Goal: Task Accomplishment & Management: Manage account settings

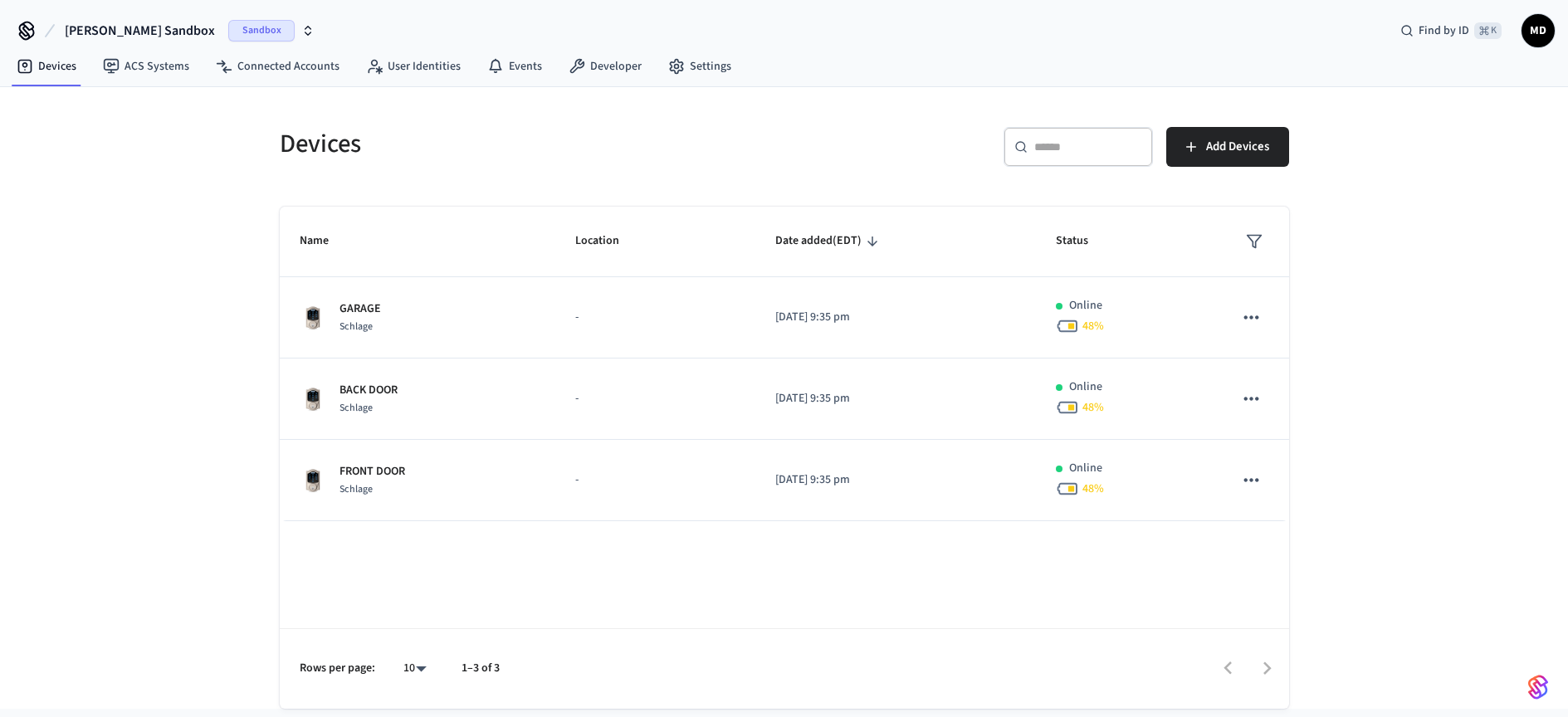
click at [228, 36] on span "Sandbox" at bounding box center [261, 30] width 67 height 21
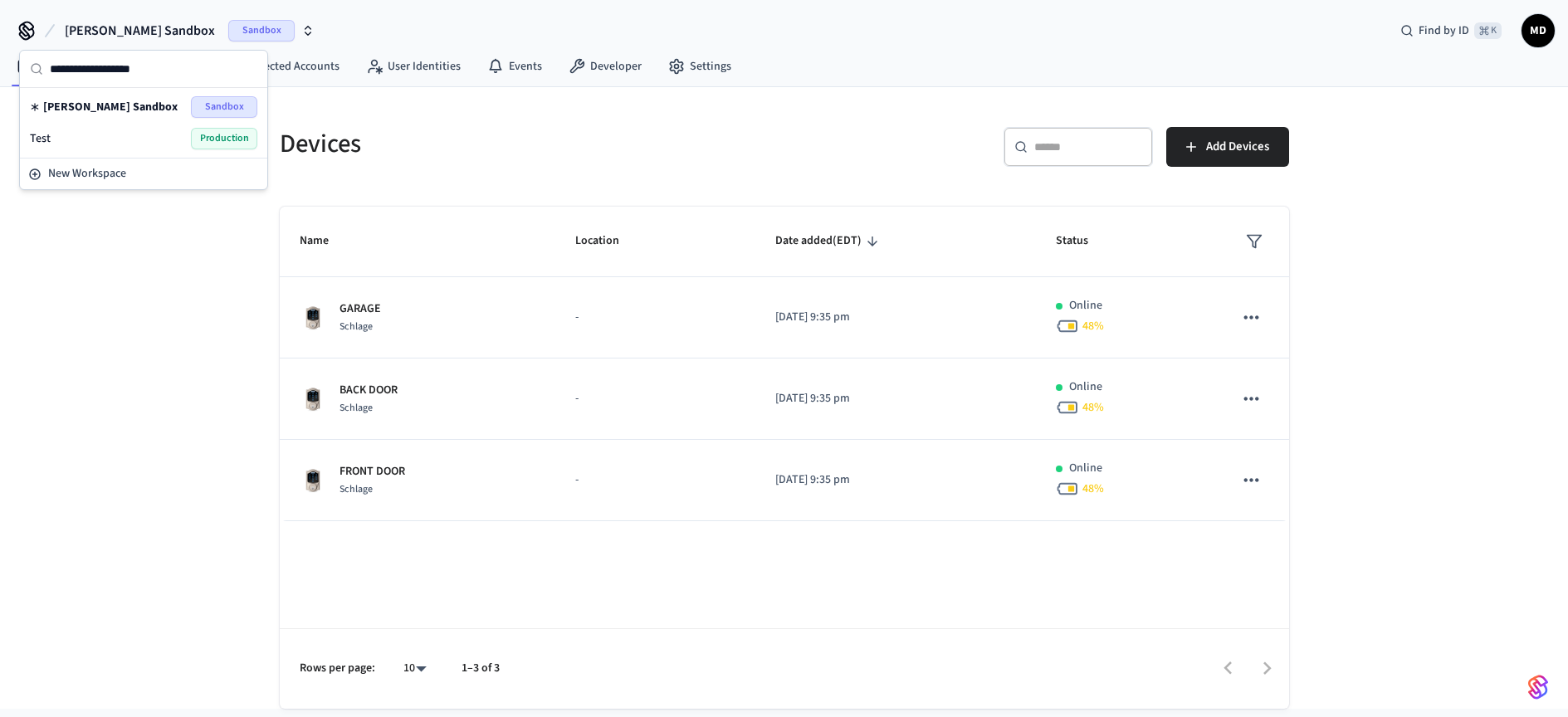
click at [219, 140] on span "Production" at bounding box center [224, 138] width 67 height 21
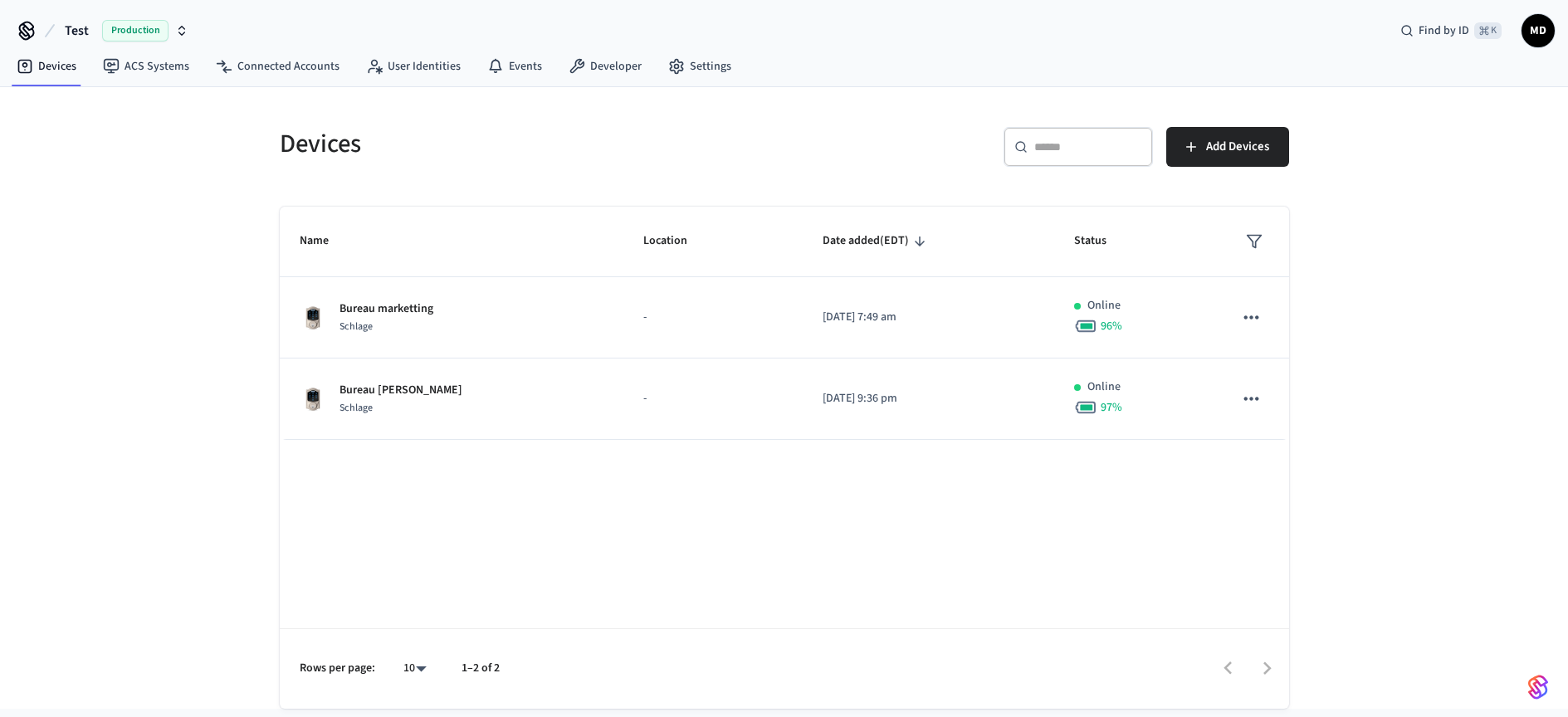
click at [1324, 366] on div "Devices ​ ​ Add Devices Name Location Date added (EDT) Status Bureau marketting…" at bounding box center [784, 398] width 1568 height 621
click at [300, 69] on link "Connected Accounts" at bounding box center [277, 66] width 150 height 30
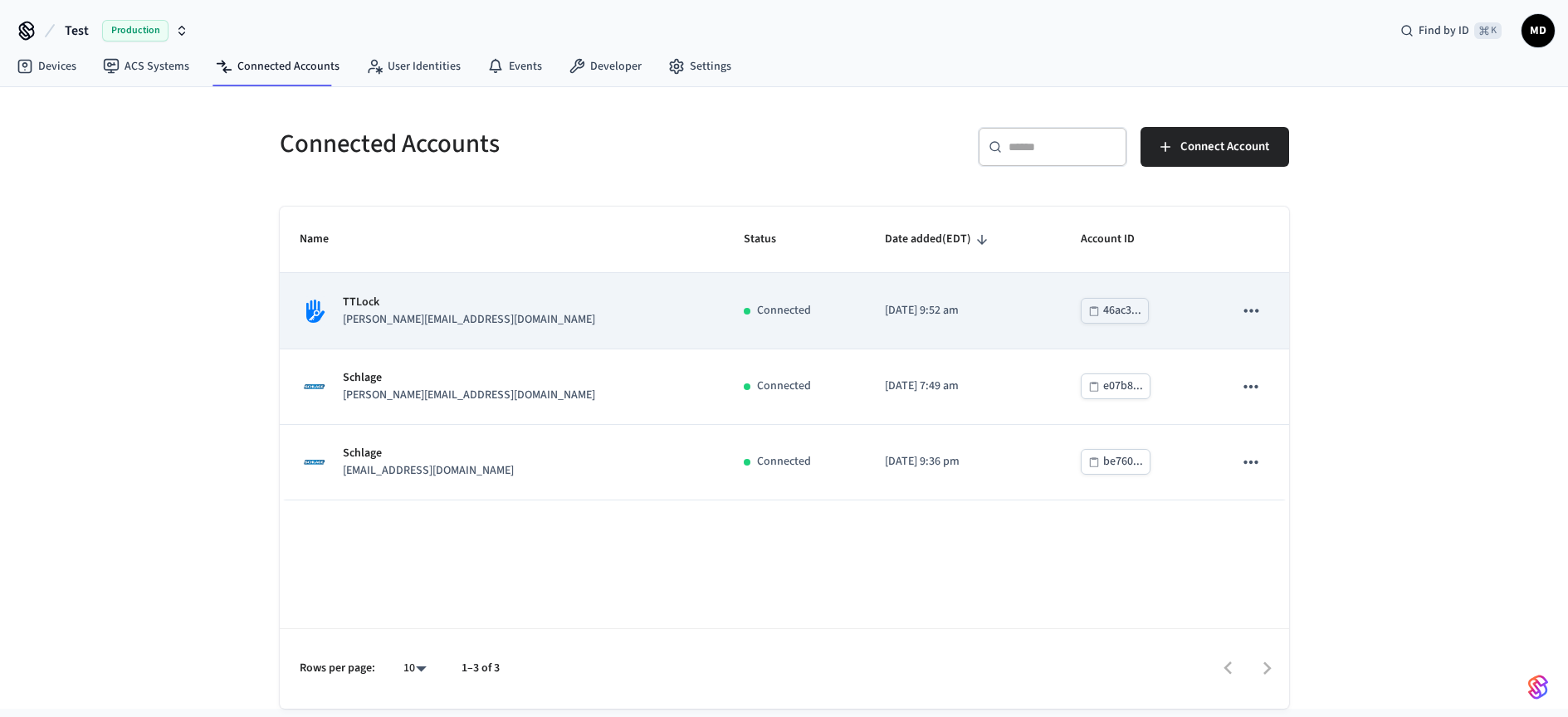
click at [604, 309] on div "TTLock [EMAIL_ADDRESS][DOMAIN_NAME]" at bounding box center [502, 311] width 405 height 35
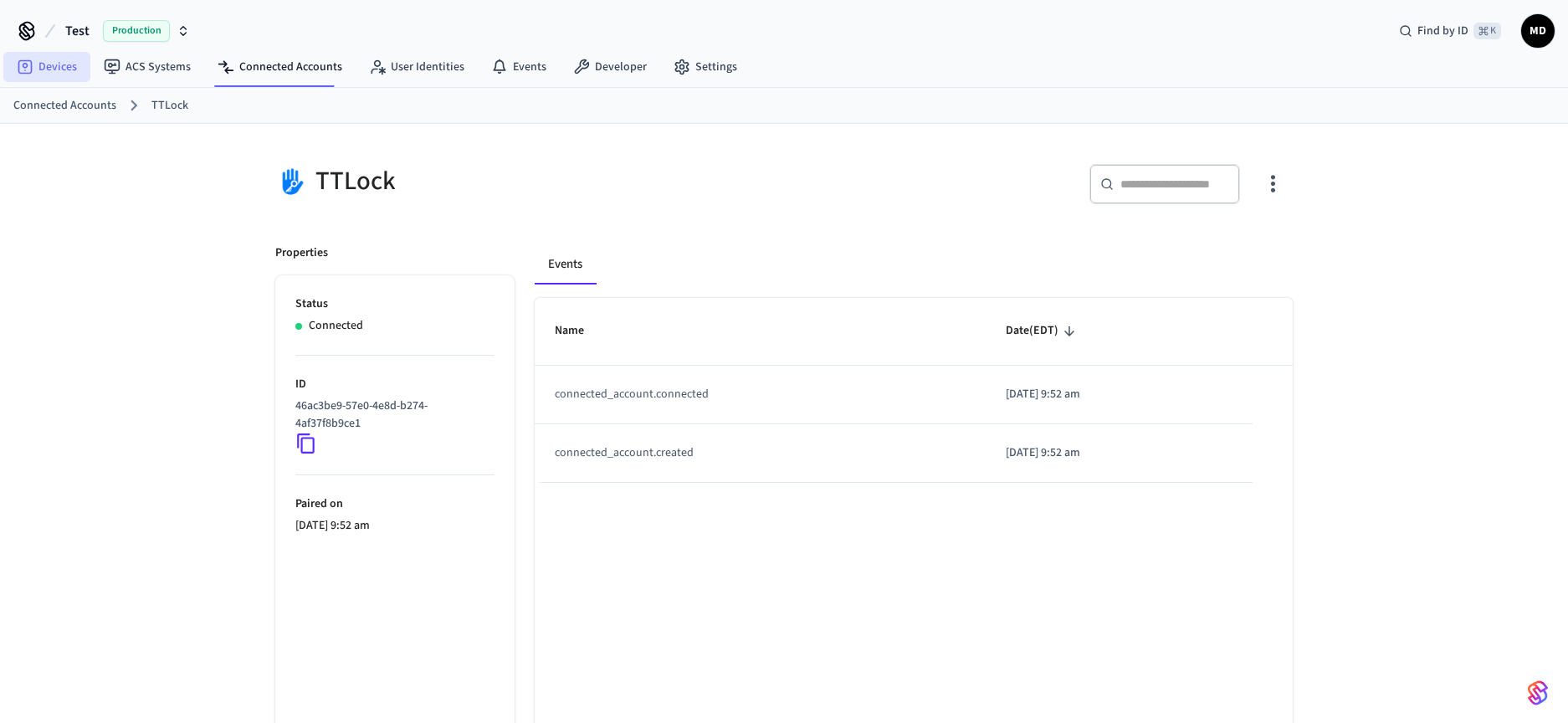
click at [57, 68] on link "Devices" at bounding box center [46, 66] width 87 height 30
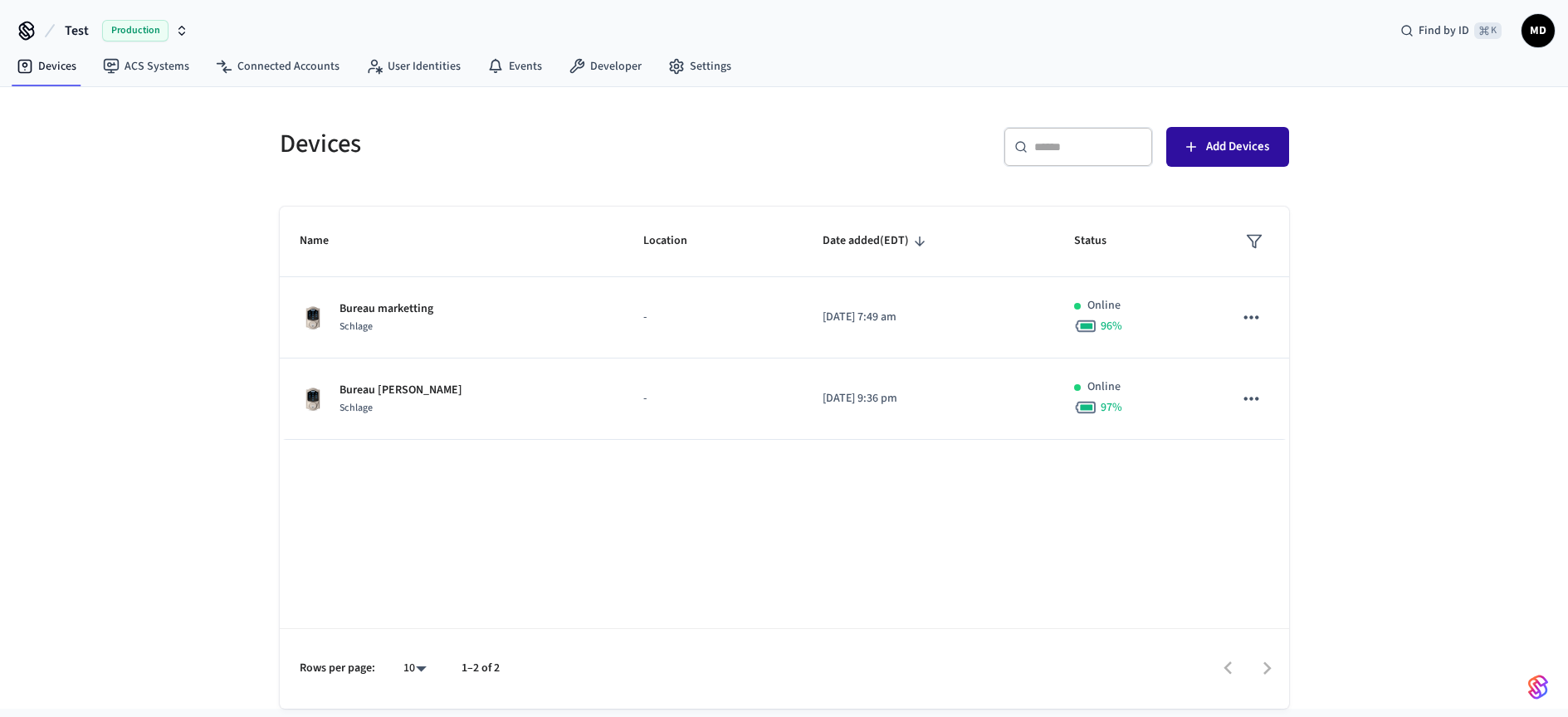
click at [1264, 143] on span "Add Devices" at bounding box center [1238, 146] width 63 height 21
click at [299, 66] on link "Connected Accounts" at bounding box center [277, 66] width 150 height 30
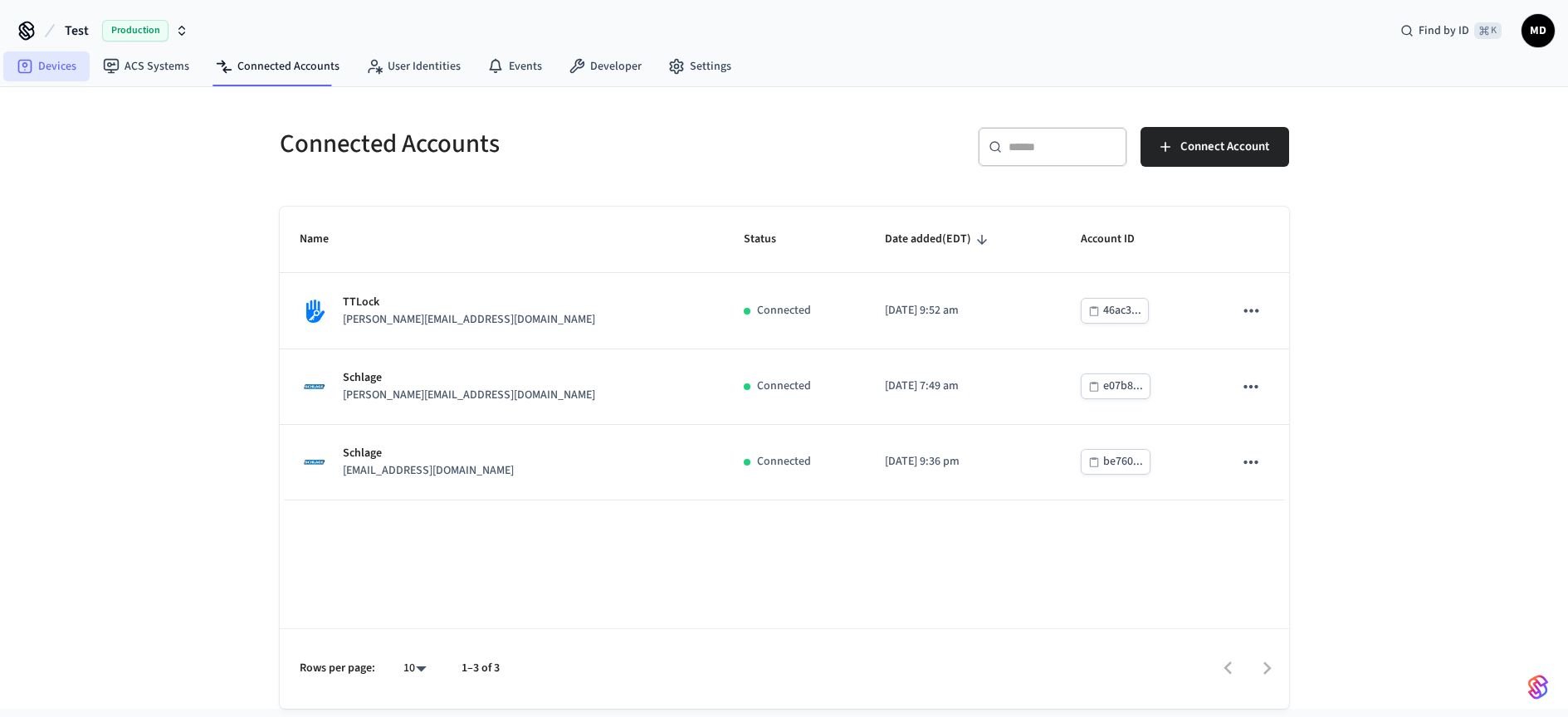
click at [62, 74] on link "Devices" at bounding box center [46, 66] width 86 height 30
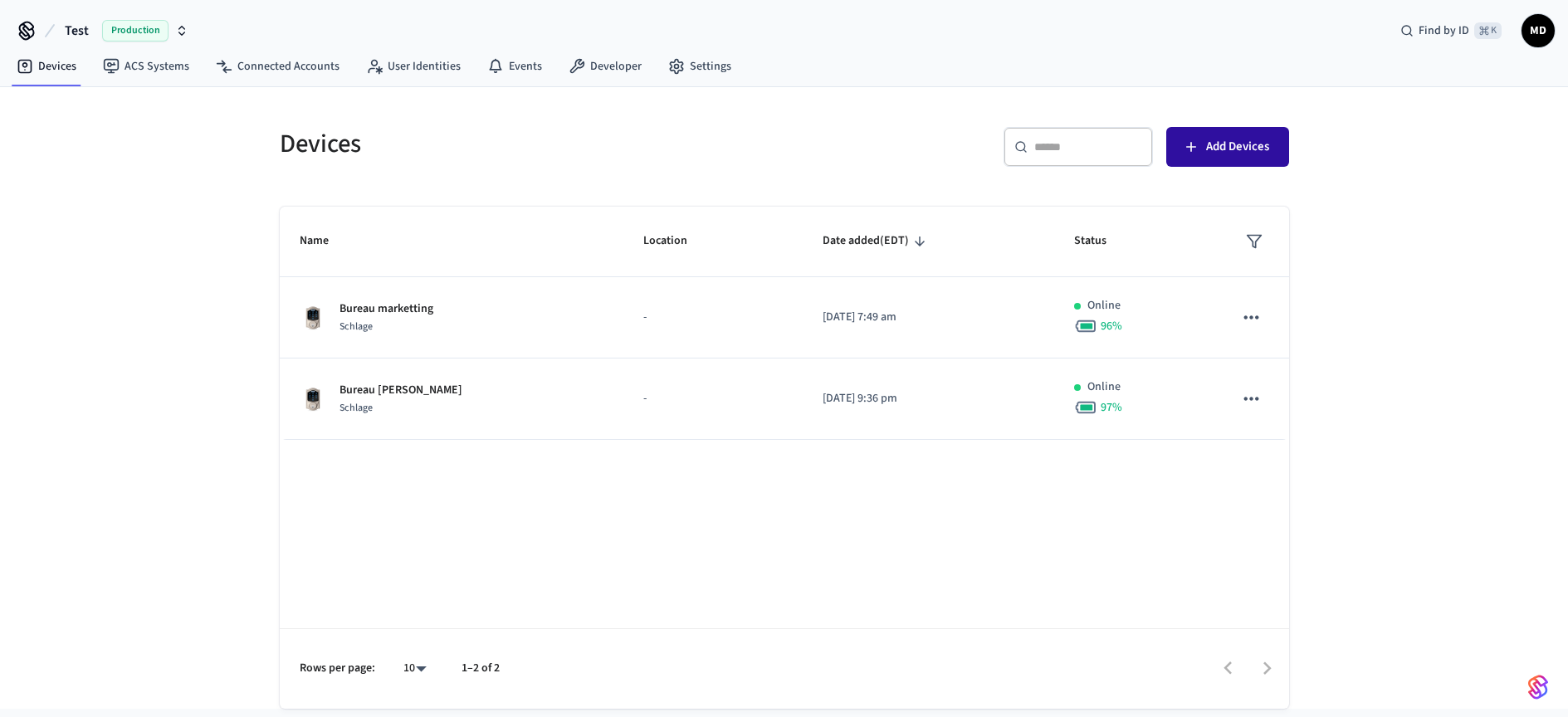
click at [1241, 147] on span "Add Devices" at bounding box center [1238, 146] width 63 height 21
click at [1374, 125] on div "Devices ​ ​ Add Devices Name Location Date added (EDT) Status Bureau marketting…" at bounding box center [784, 398] width 1568 height 621
click at [525, 70] on link "Events" at bounding box center [514, 66] width 81 height 30
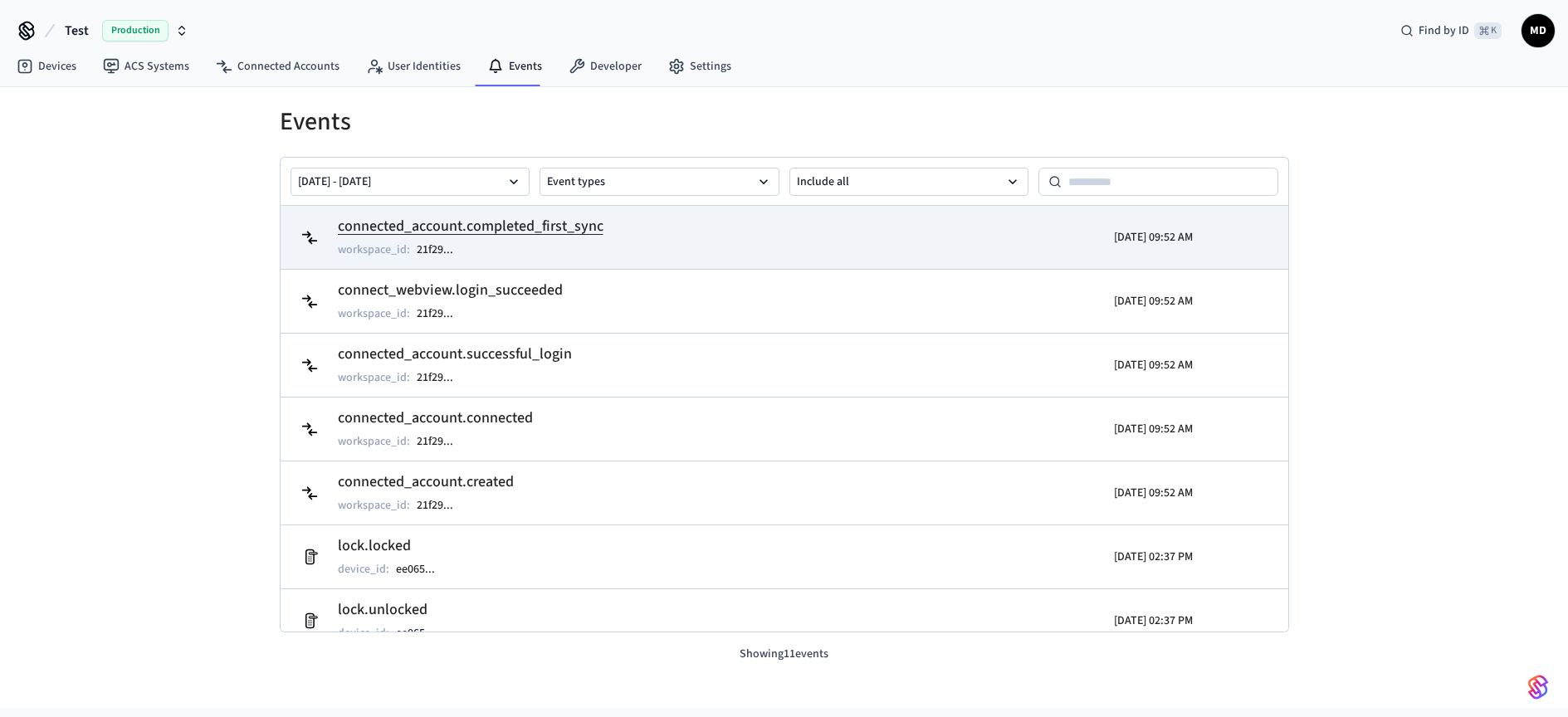
click at [528, 230] on h2 "connected_account.completed_first_sync" at bounding box center [470, 226] width 265 height 23
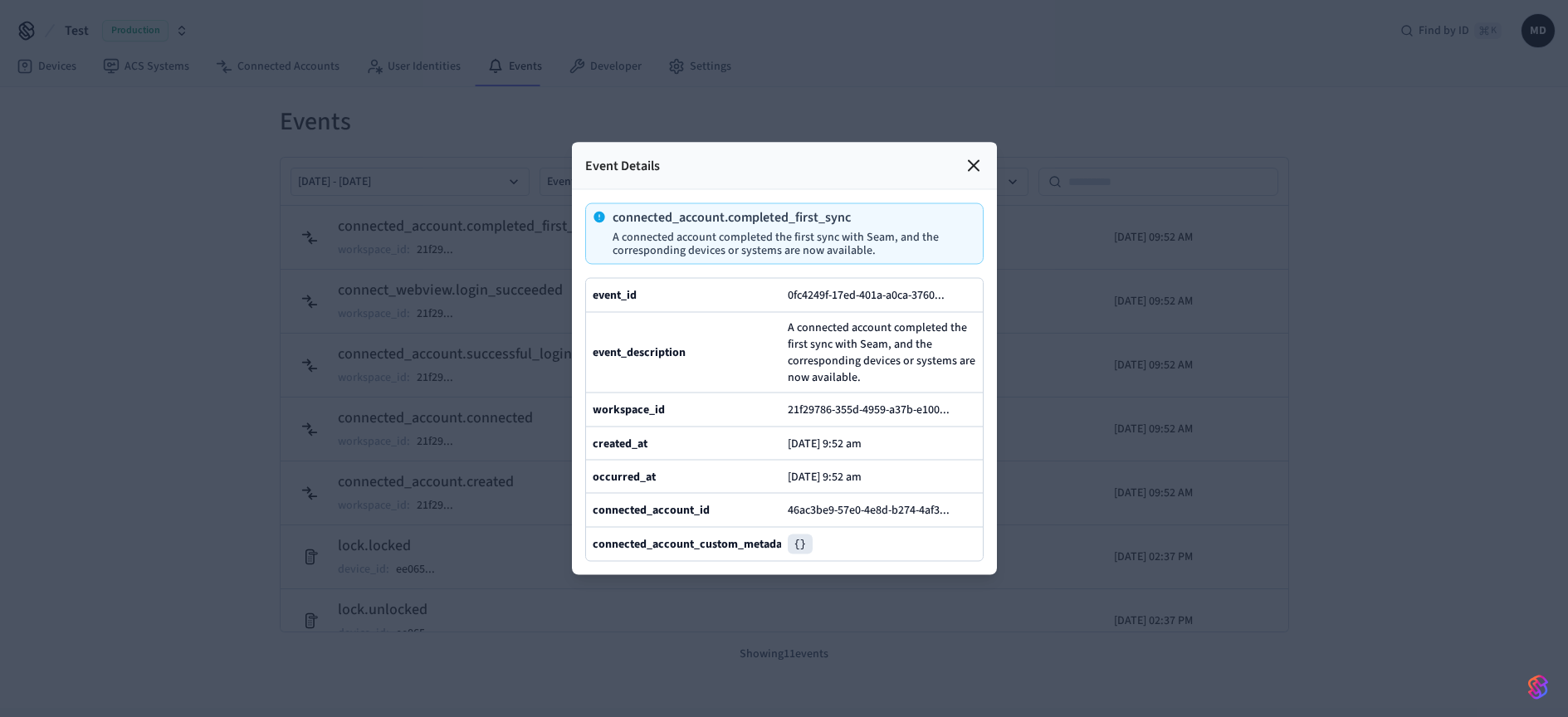
click at [970, 156] on icon at bounding box center [973, 166] width 20 height 20
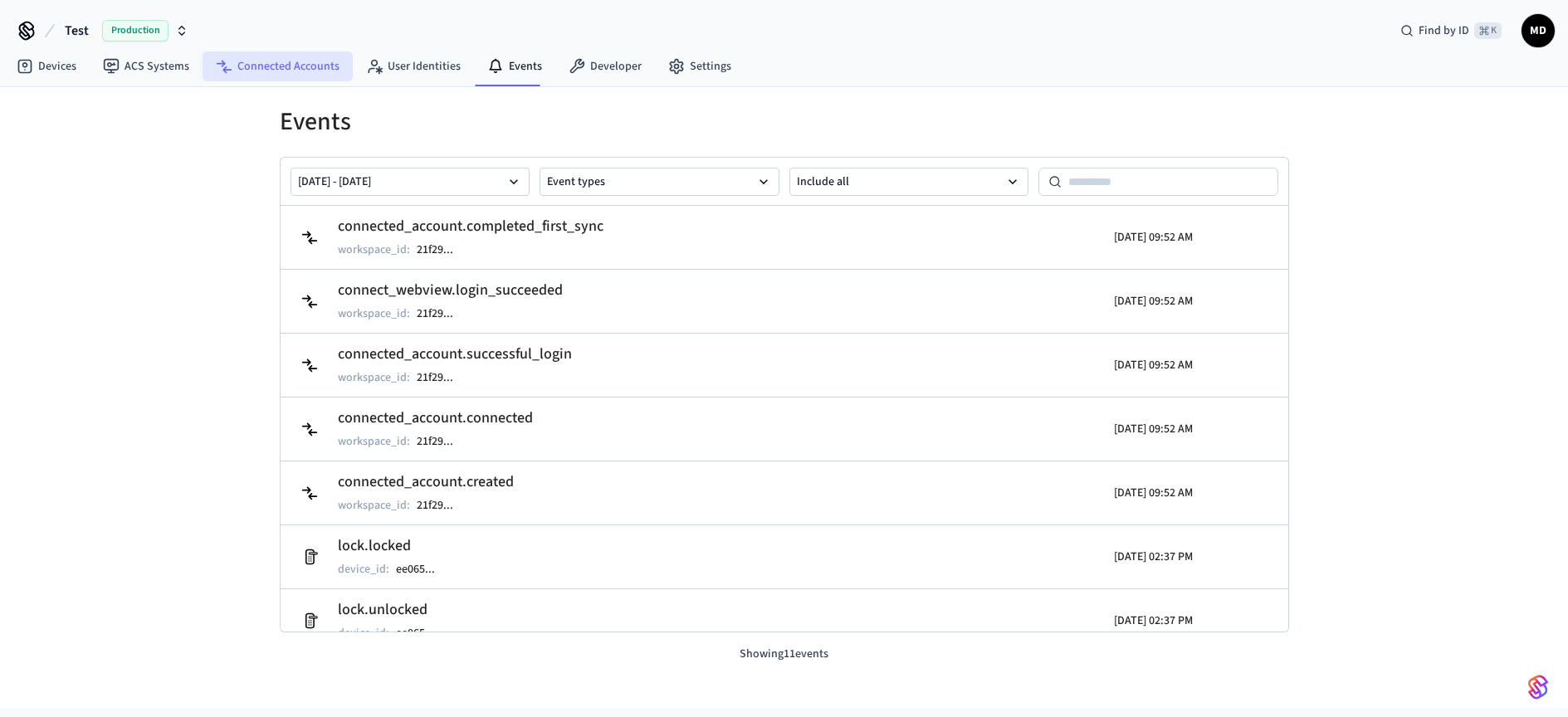
click at [293, 64] on link "Connected Accounts" at bounding box center [277, 66] width 150 height 30
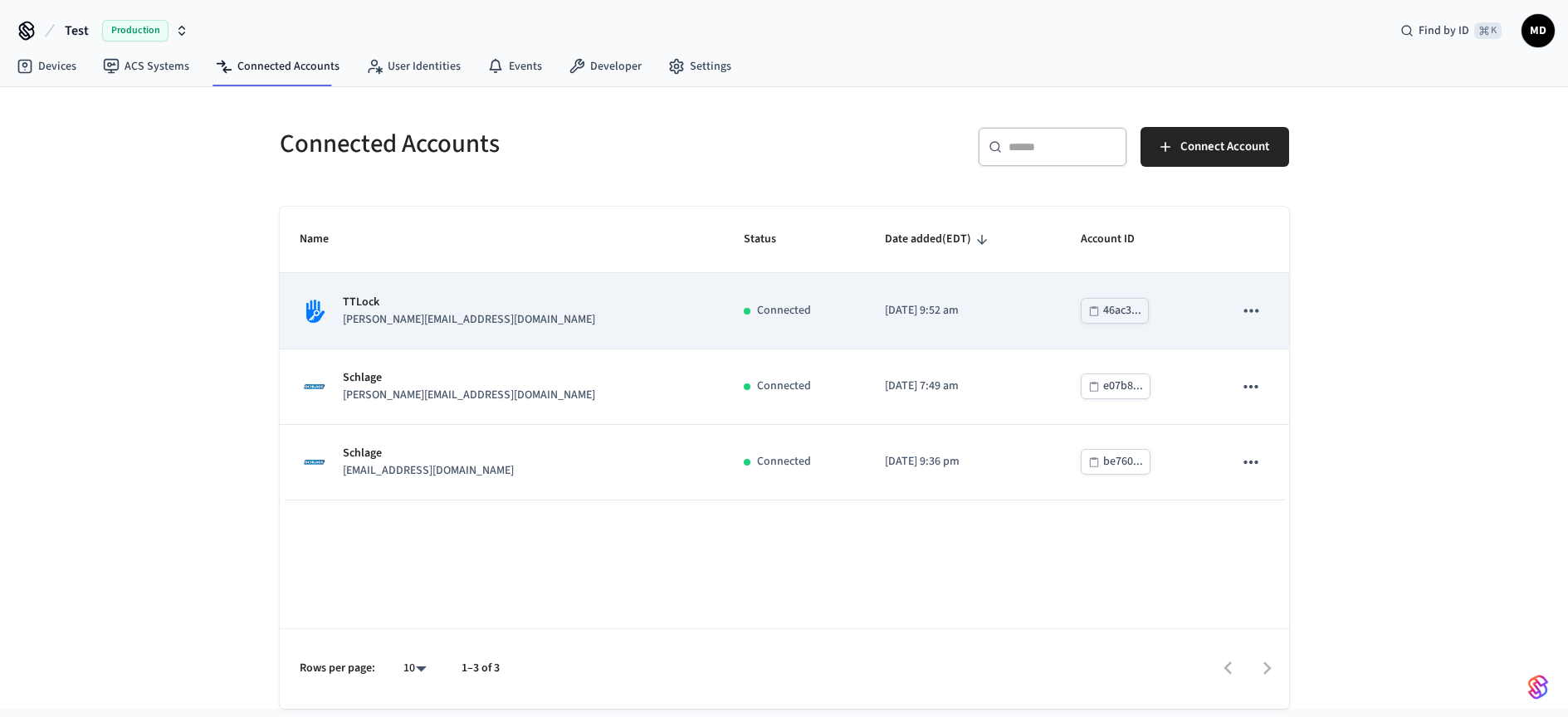
click at [384, 315] on p "[PERSON_NAME][EMAIL_ADDRESS][DOMAIN_NAME]" at bounding box center [469, 320] width 253 height 17
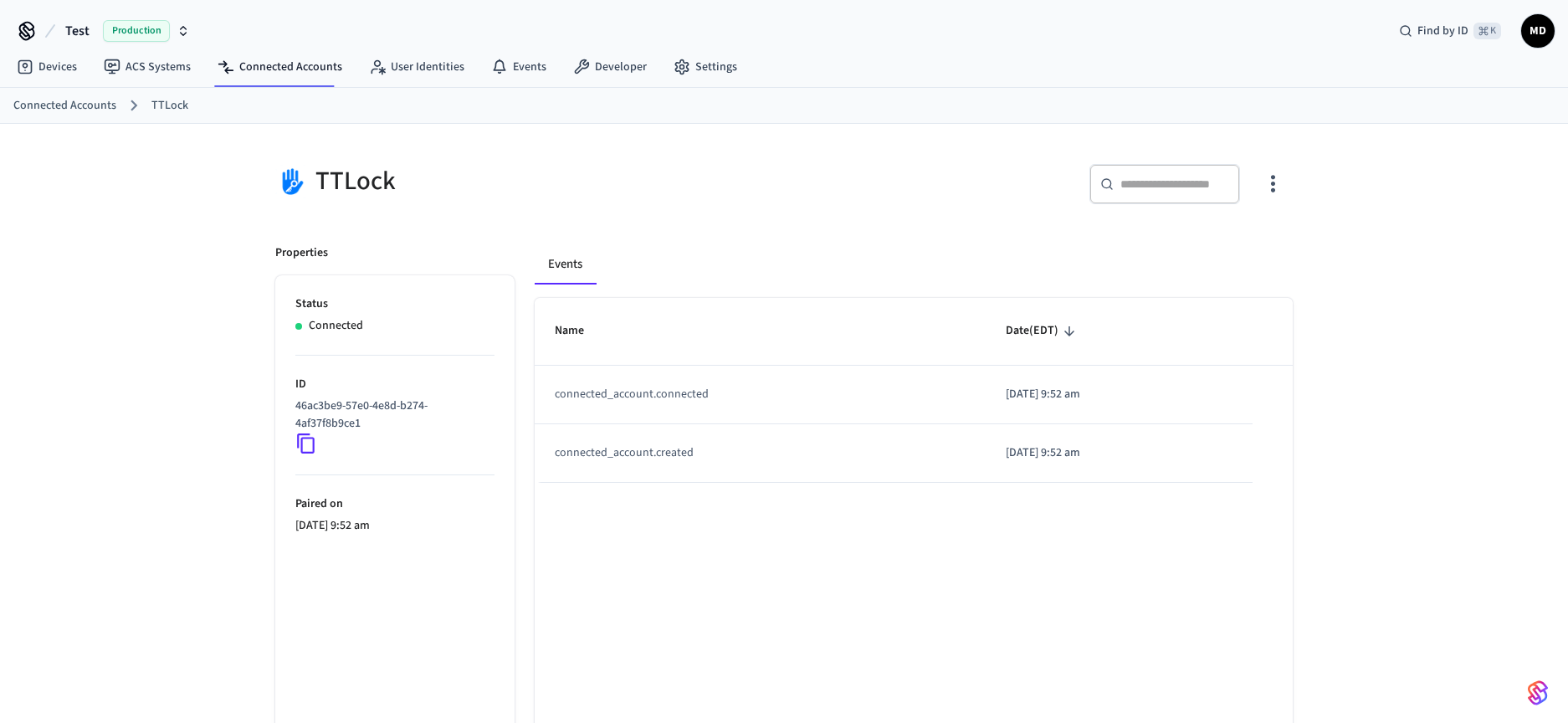
click at [1293, 183] on div "TTLock ​ ​ Properties Status Connected ID 46ac3be9-57e0-4e8d-b274-4af37f8b9ce1 …" at bounding box center [784, 473] width 1045 height 660
click at [1289, 184] on button "button" at bounding box center [1274, 184] width 40 height 67
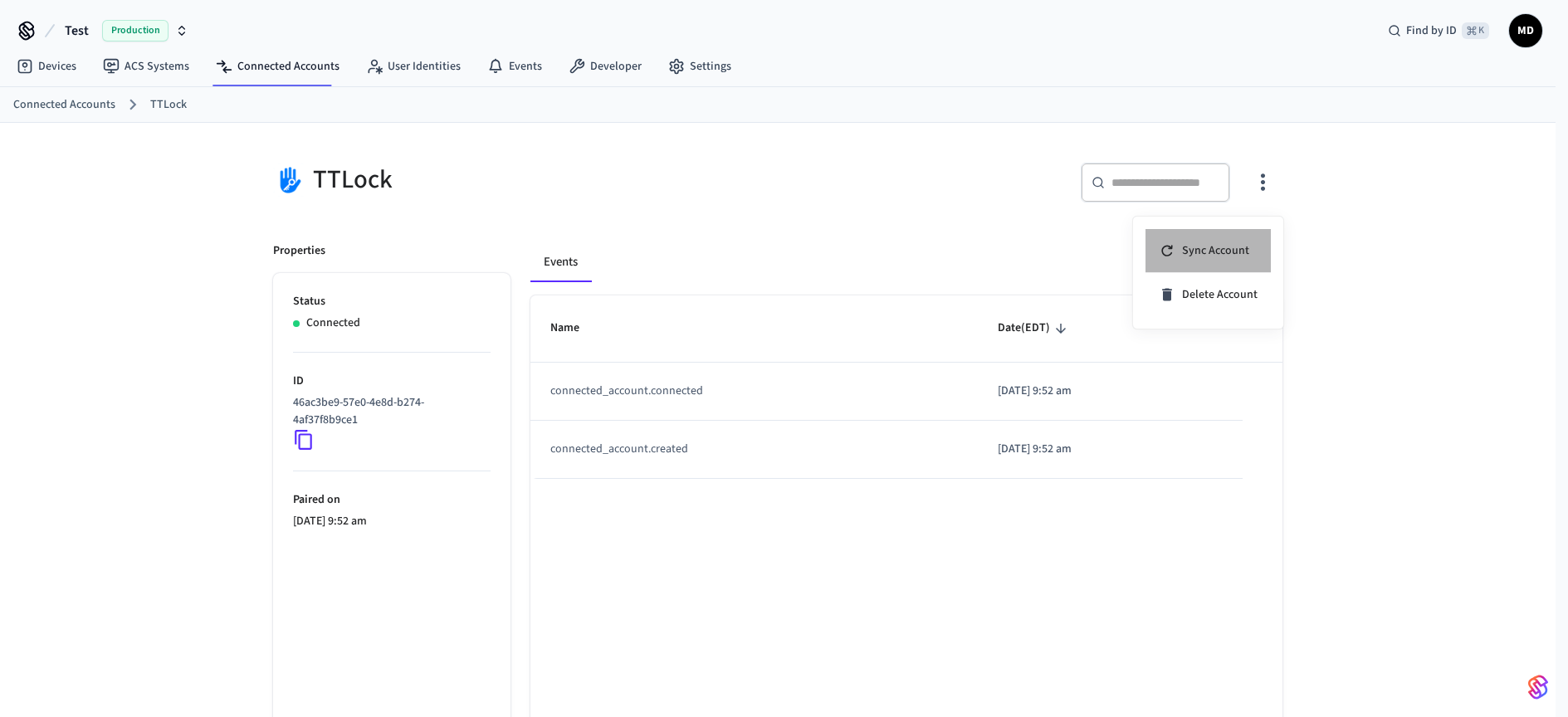
click at [1218, 252] on span "Sync Account" at bounding box center [1215, 250] width 67 height 16
click at [55, 68] on div at bounding box center [784, 358] width 1568 height 717
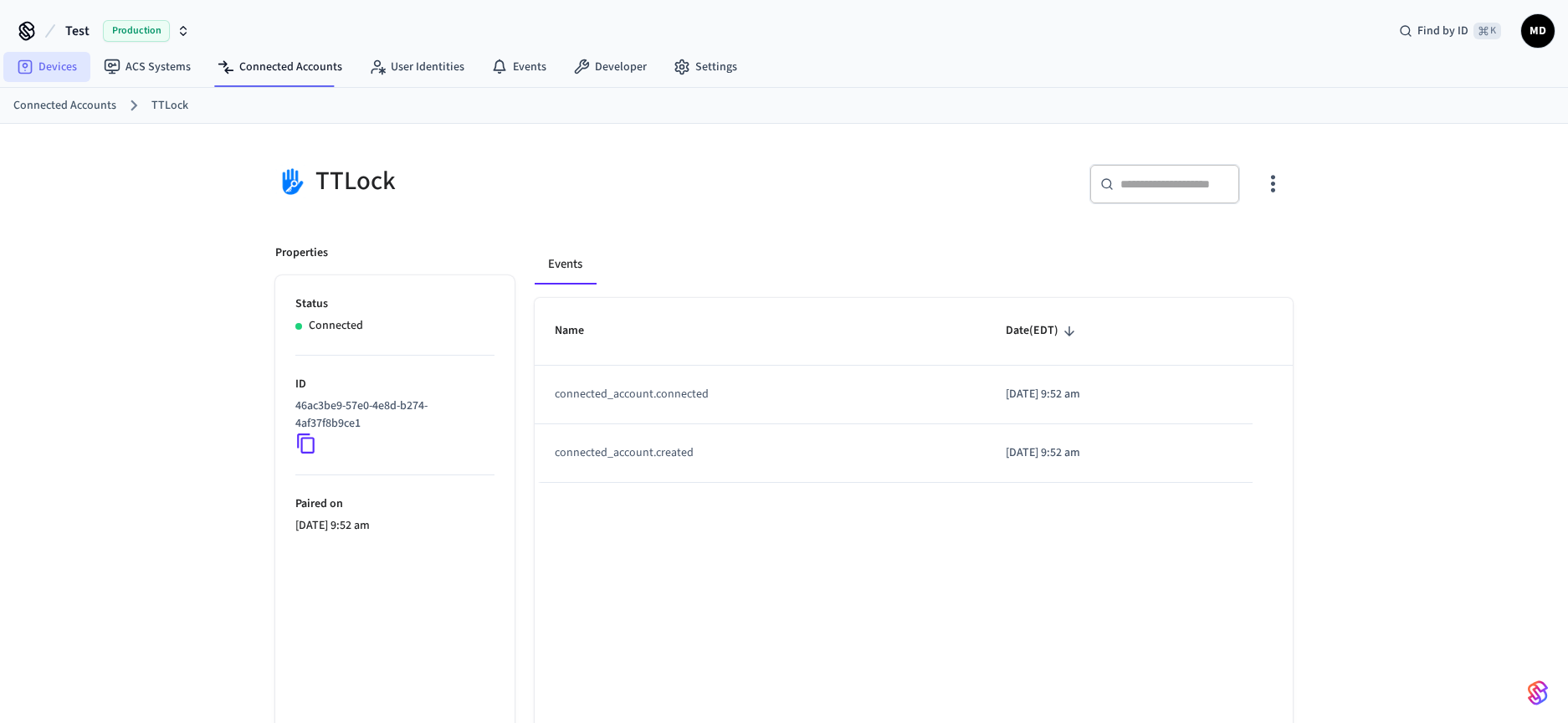
click at [61, 66] on link "Devices" at bounding box center [46, 66] width 87 height 30
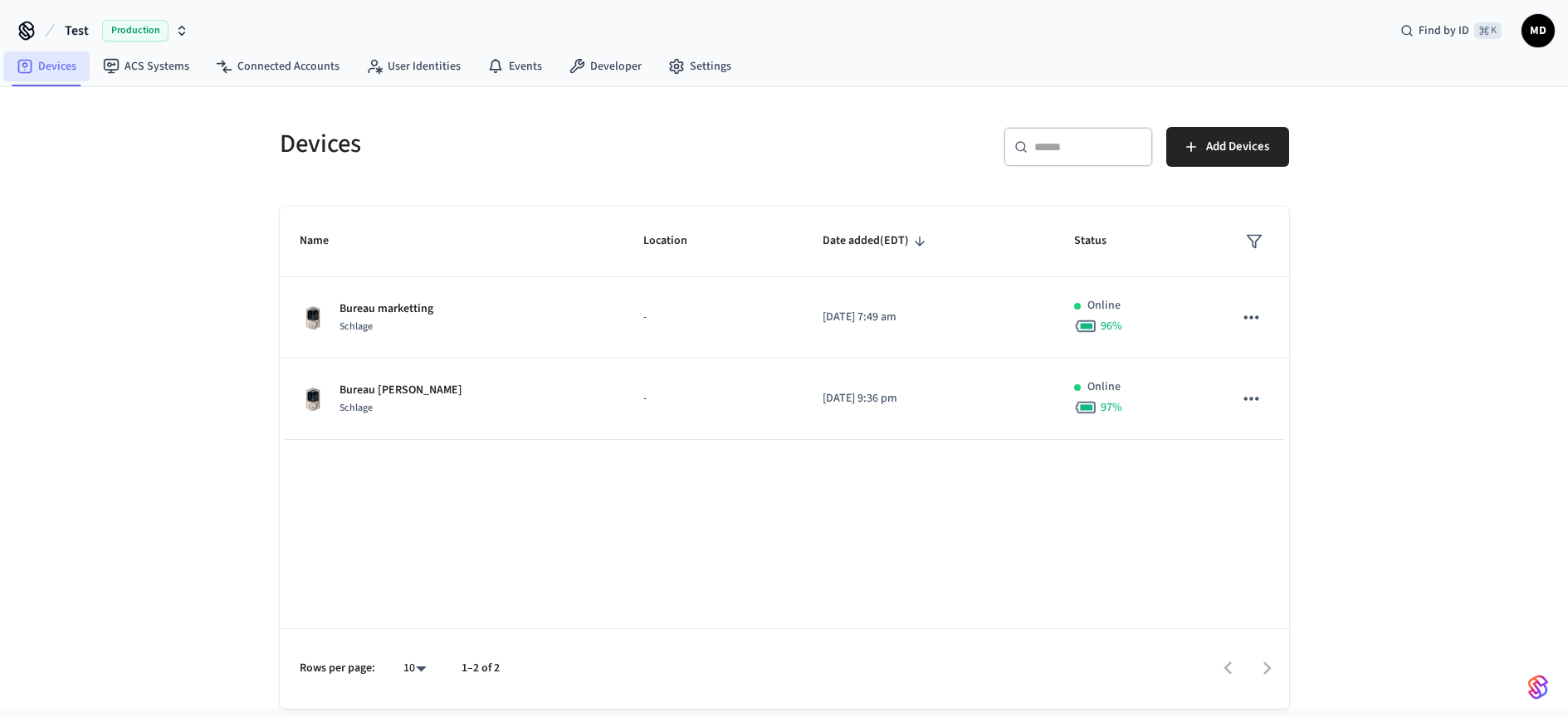
click at [61, 66] on link "Devices" at bounding box center [46, 66] width 86 height 30
click at [164, 69] on link "ACS Systems" at bounding box center [146, 66] width 113 height 30
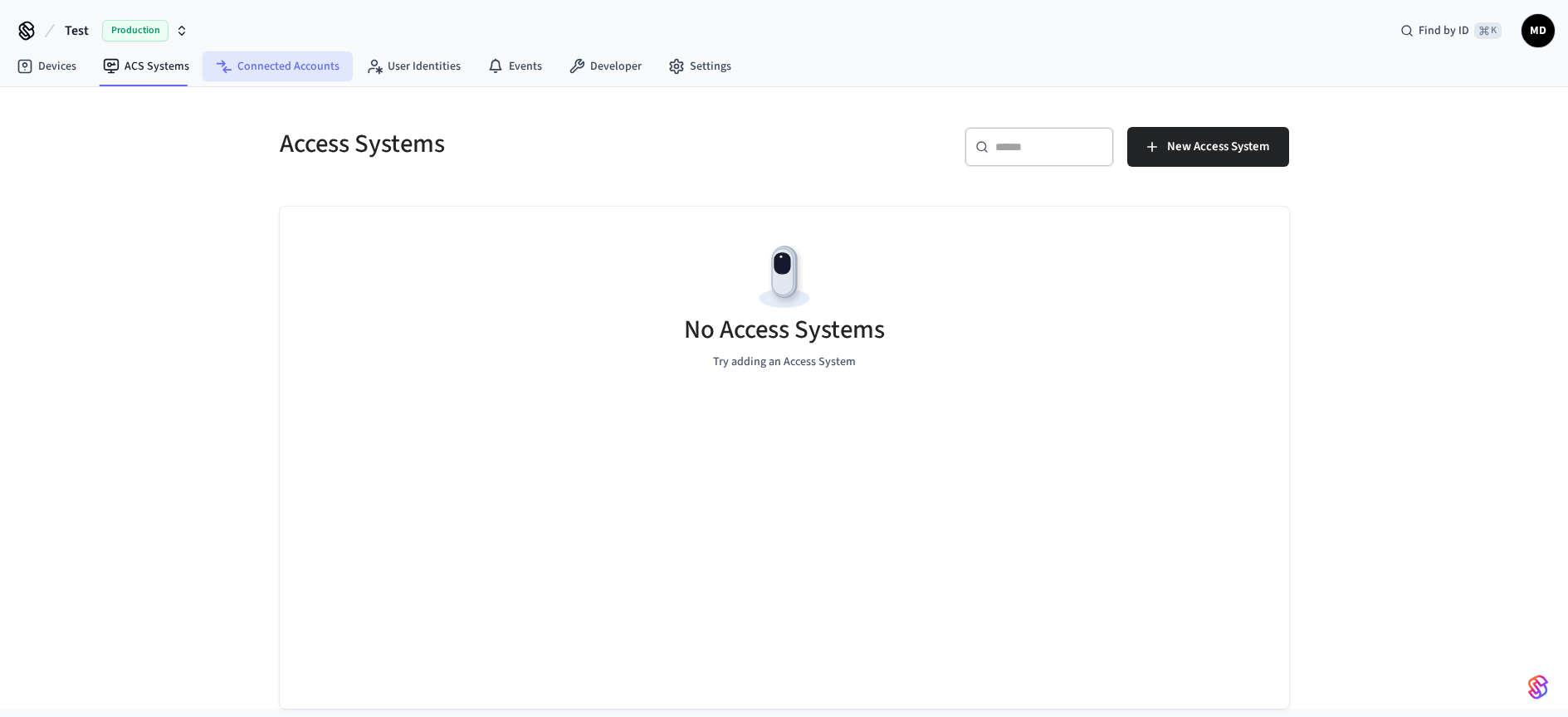
click at [259, 64] on link "Connected Accounts" at bounding box center [277, 66] width 150 height 30
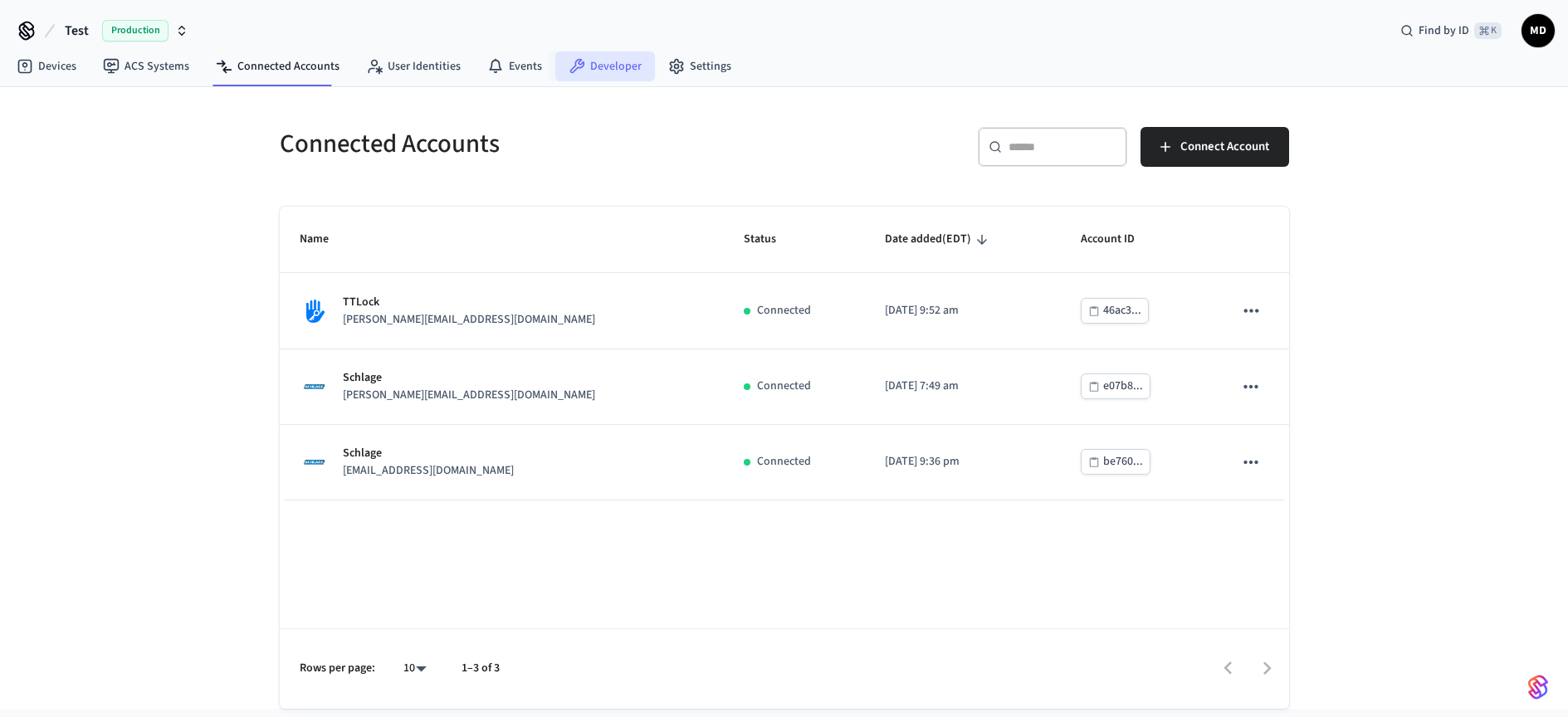
click at [599, 64] on link "Developer" at bounding box center [605, 66] width 100 height 30
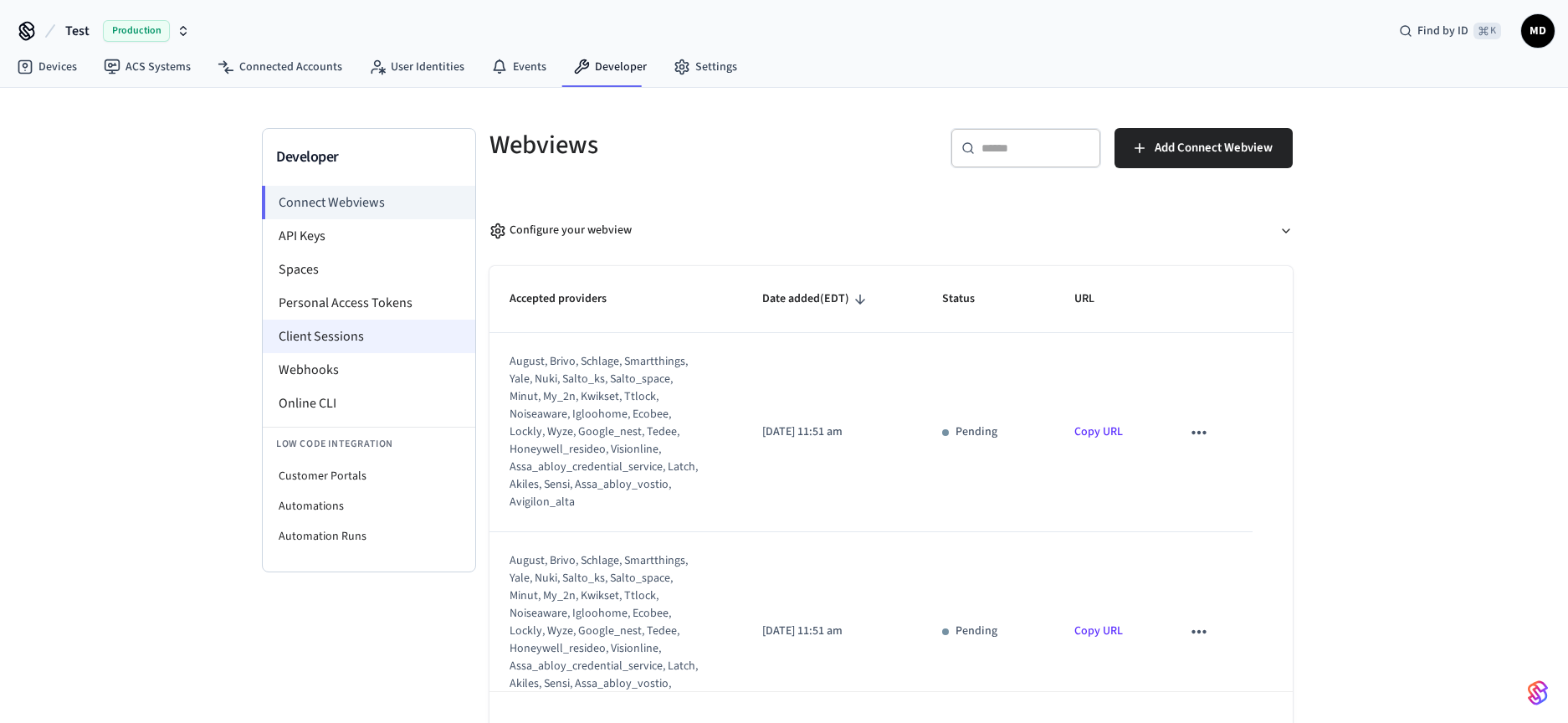
click at [339, 342] on li "Client Sessions" at bounding box center [368, 336] width 213 height 34
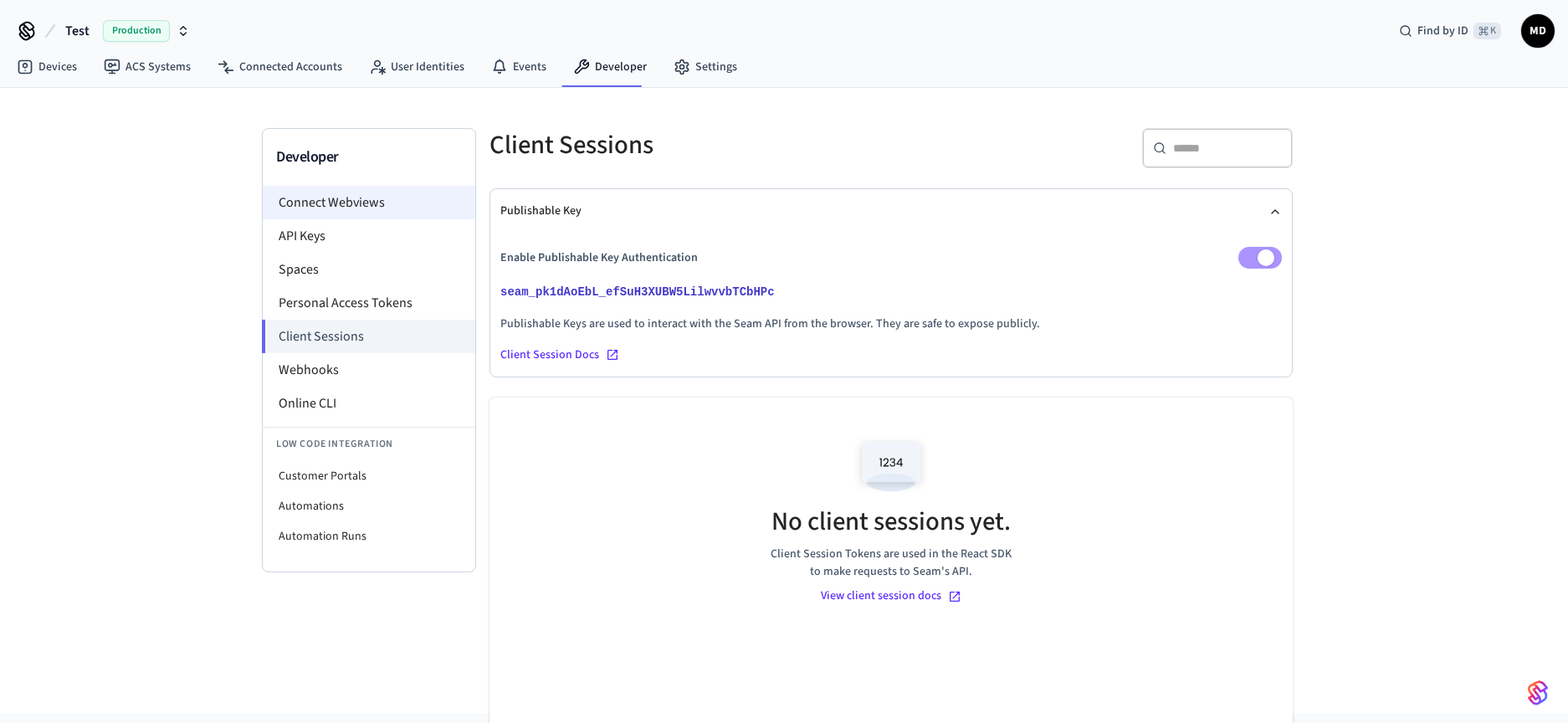
click at [330, 207] on li "Connect Webviews" at bounding box center [368, 202] width 213 height 34
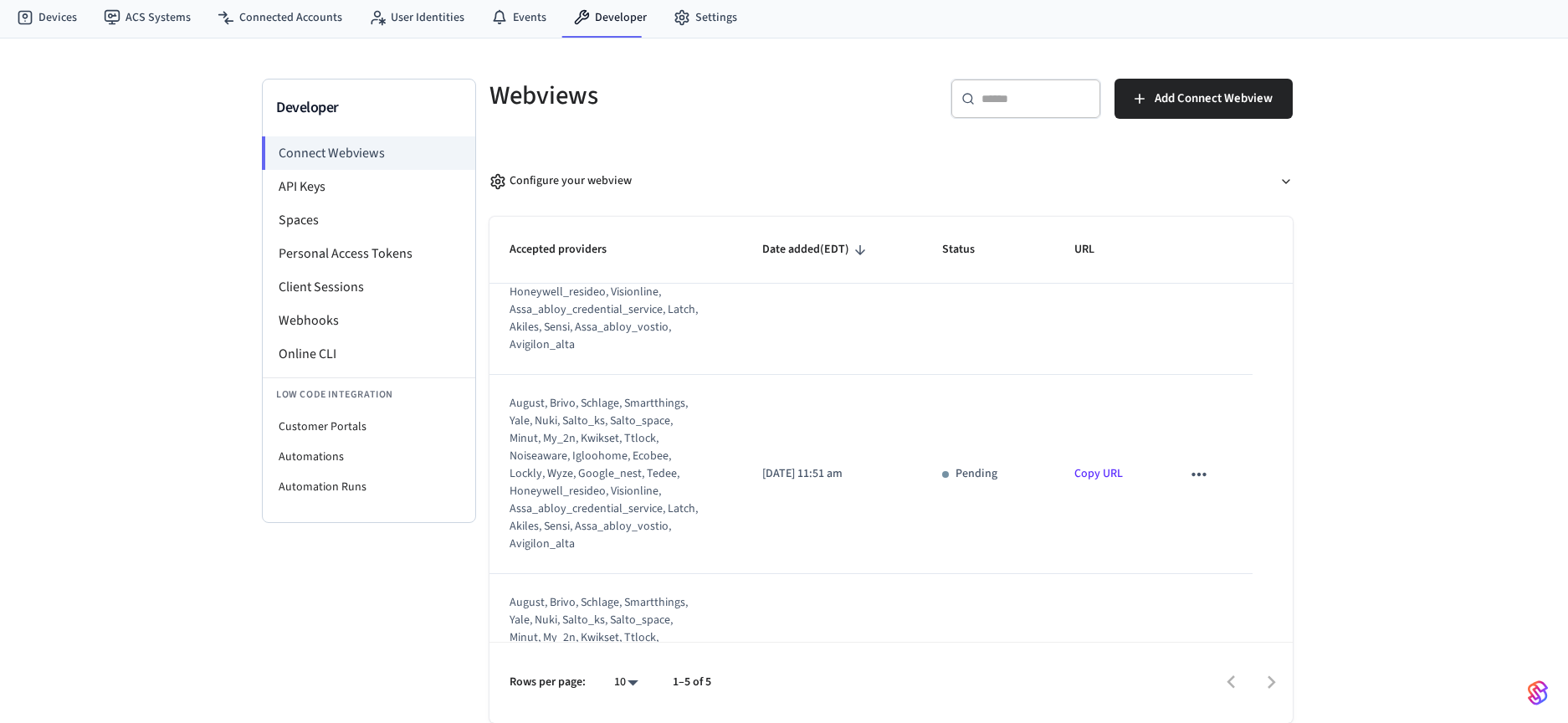
scroll to position [104, 0]
click at [1200, 478] on icon "sticky table" at bounding box center [1199, 479] width 22 height 22
click at [1220, 526] on li "Delete" at bounding box center [1223, 532] width 76 height 45
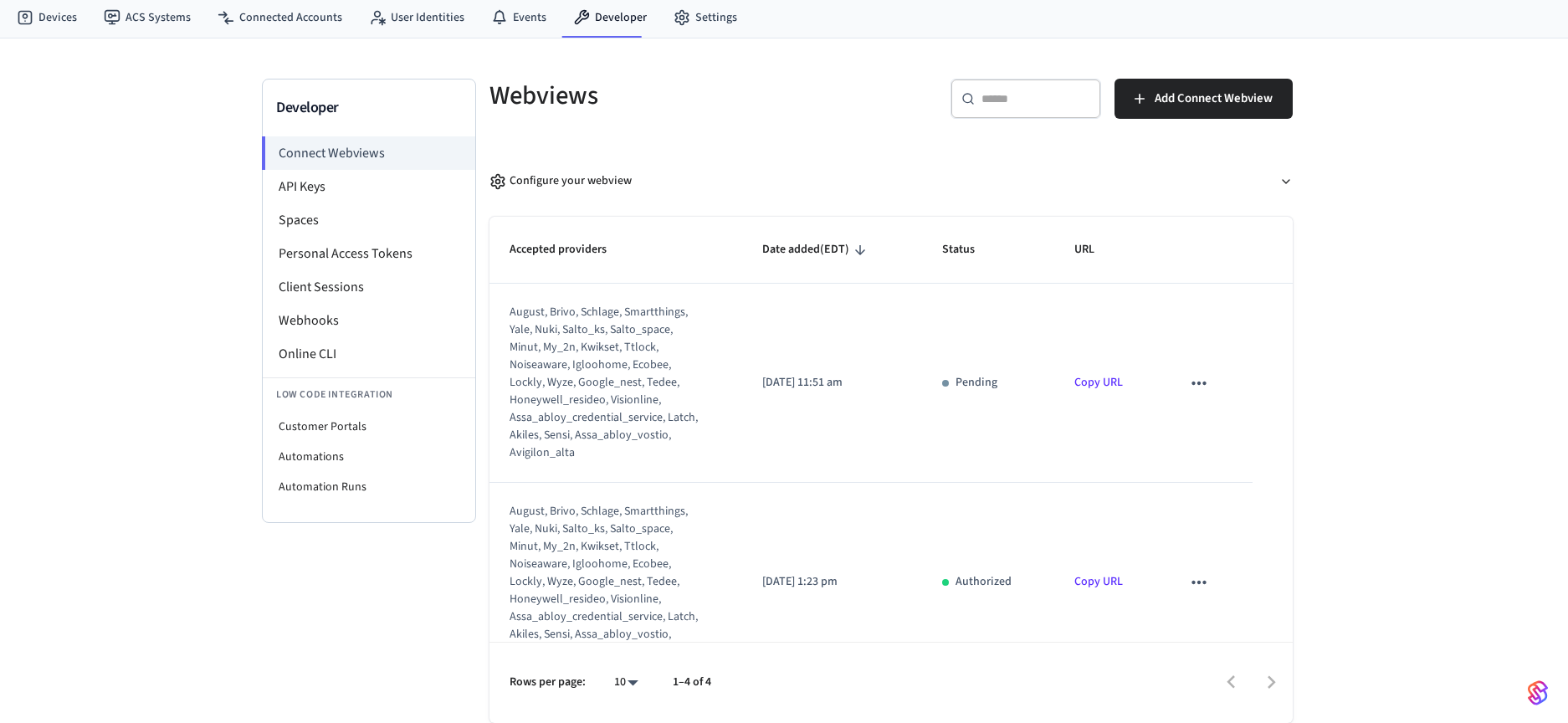
click at [1188, 384] on icon "sticky table" at bounding box center [1199, 383] width 22 height 22
click at [1220, 441] on li "Delete" at bounding box center [1223, 436] width 76 height 45
click at [50, 22] on link "Devices" at bounding box center [46, 17] width 87 height 30
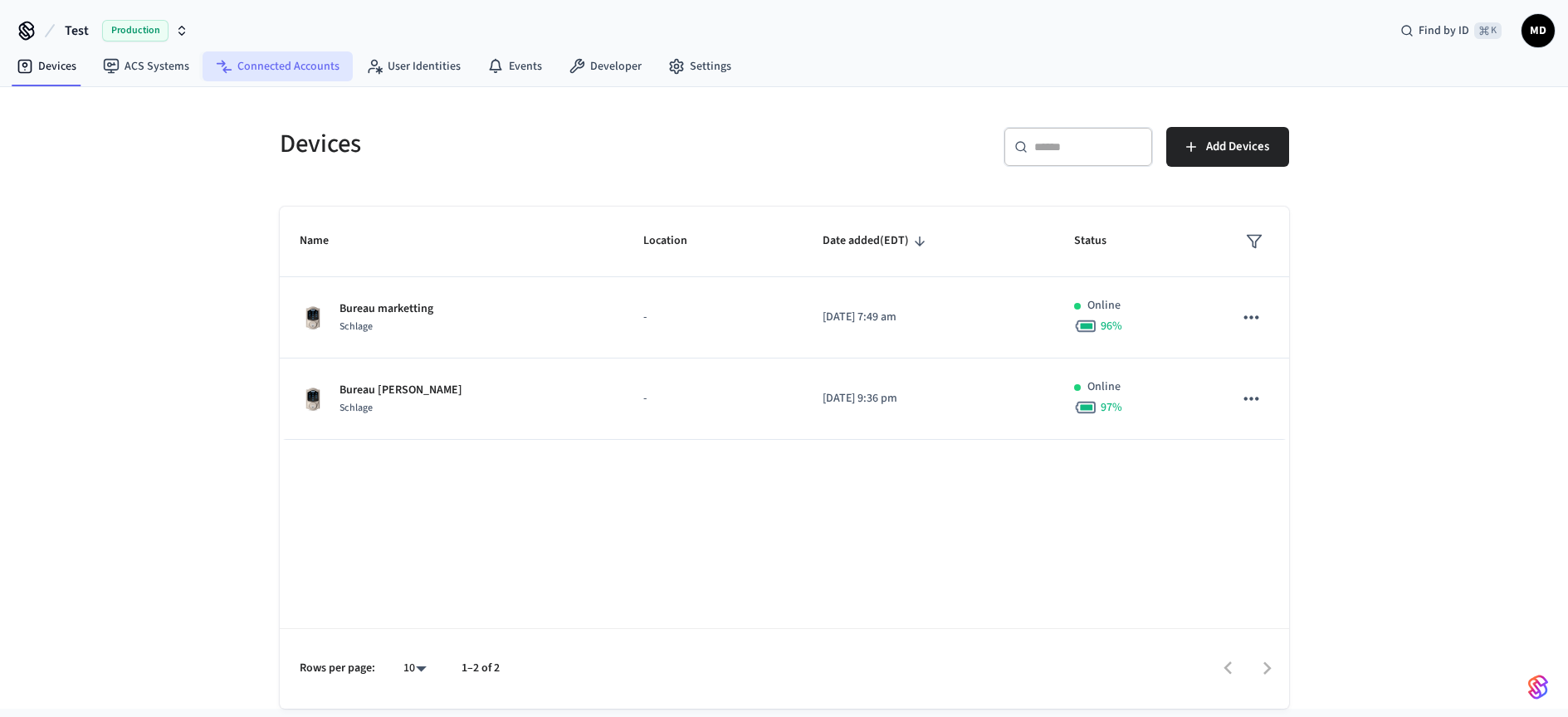
click at [271, 73] on link "Connected Accounts" at bounding box center [277, 66] width 150 height 30
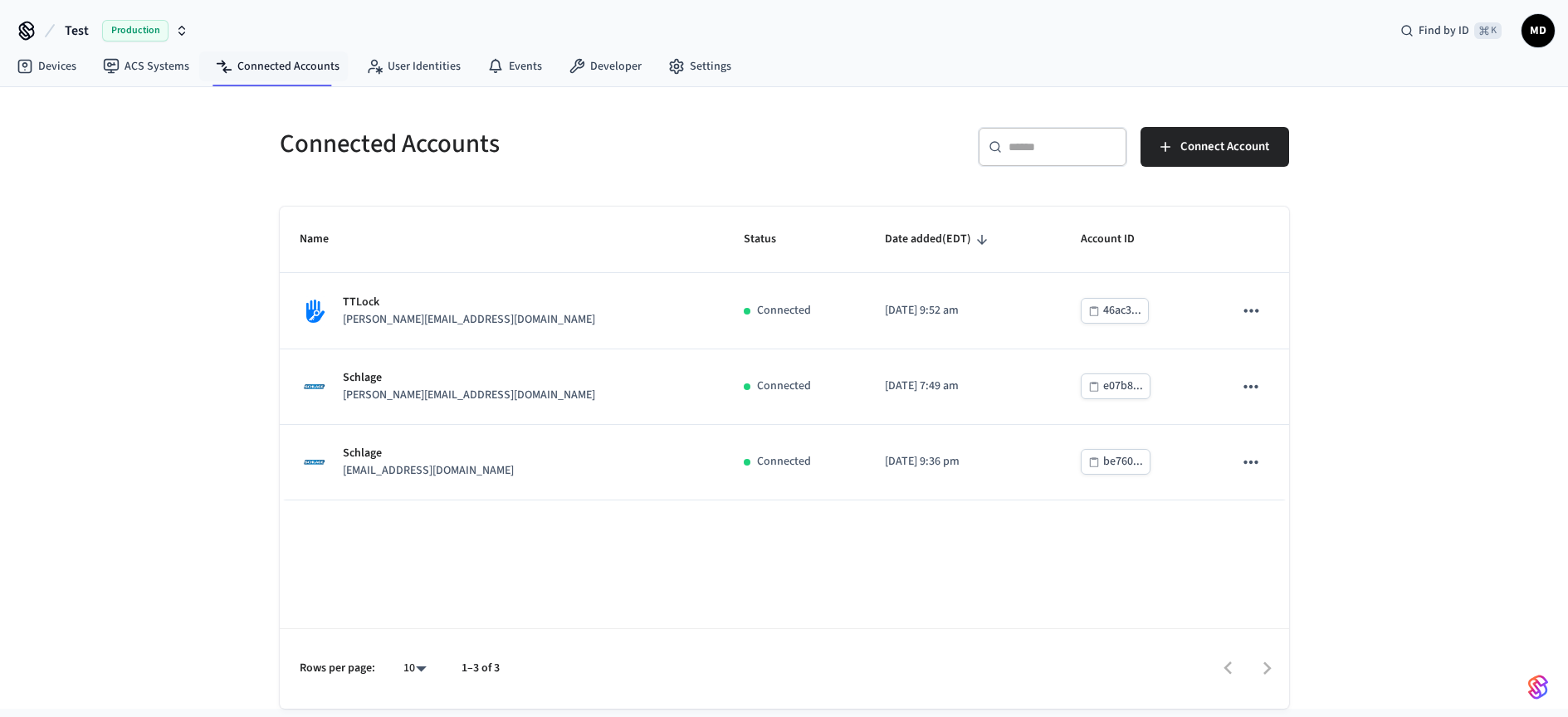
click at [1443, 364] on div "Connected Accounts ​ ​ Connect Account Name Status Date added (EDT) Account ID …" at bounding box center [784, 398] width 1568 height 621
click at [55, 67] on link "Devices" at bounding box center [46, 66] width 86 height 30
